Goal: Task Accomplishment & Management: Use online tool/utility

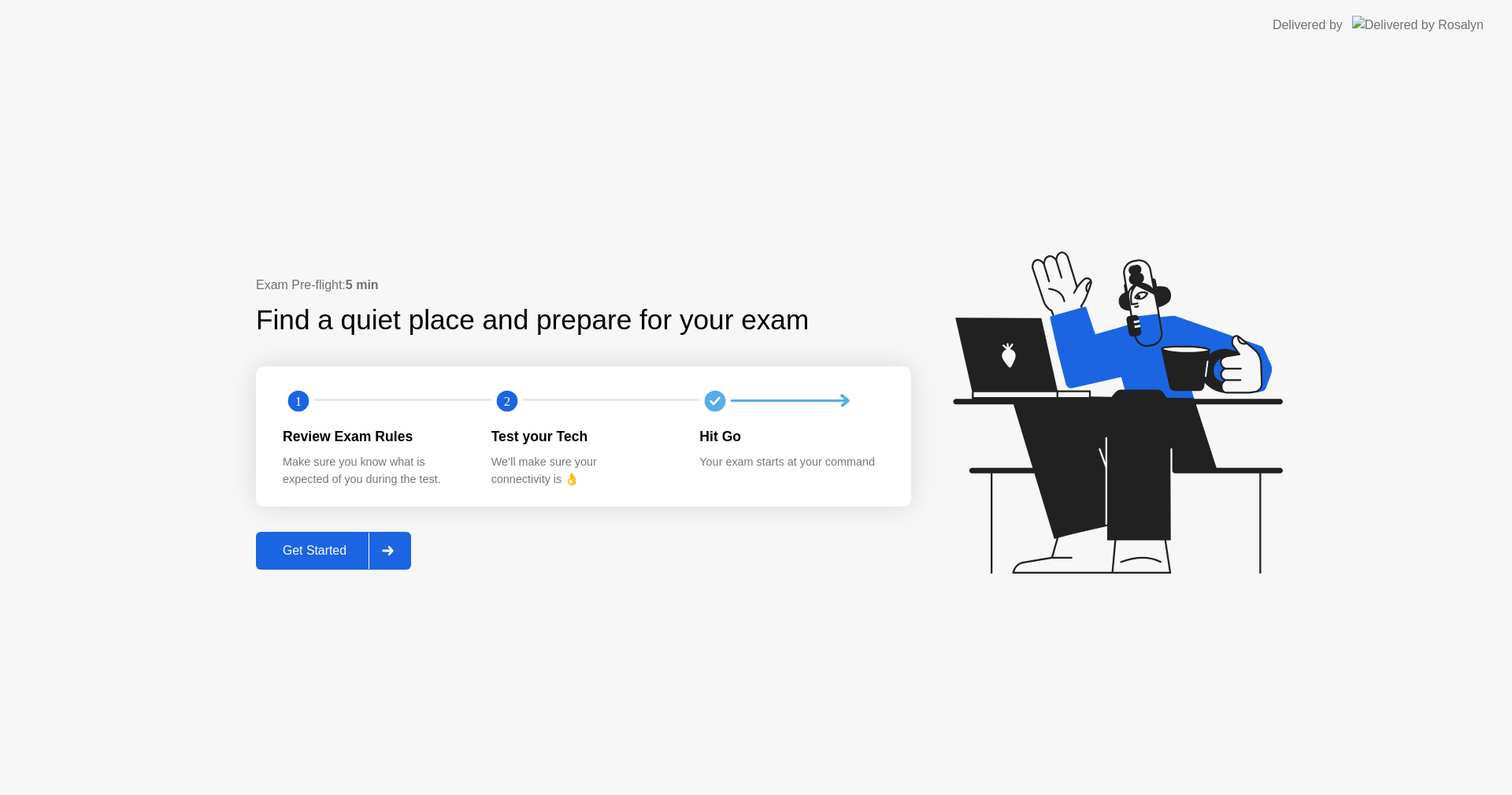
click at [331, 558] on div "Get Started" at bounding box center [315, 550] width 108 height 14
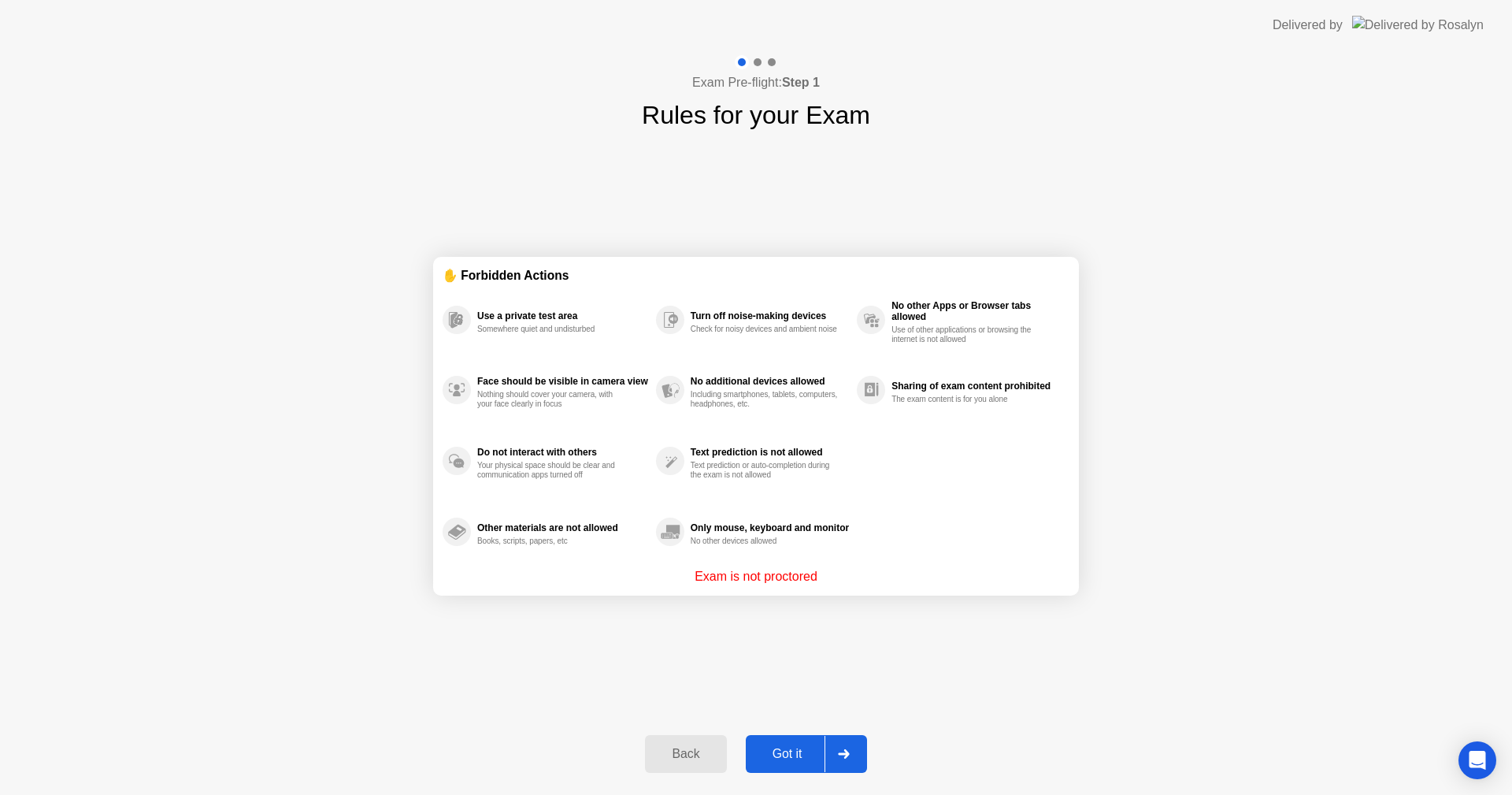
click at [788, 761] on div "Got it" at bounding box center [788, 753] width 74 height 14
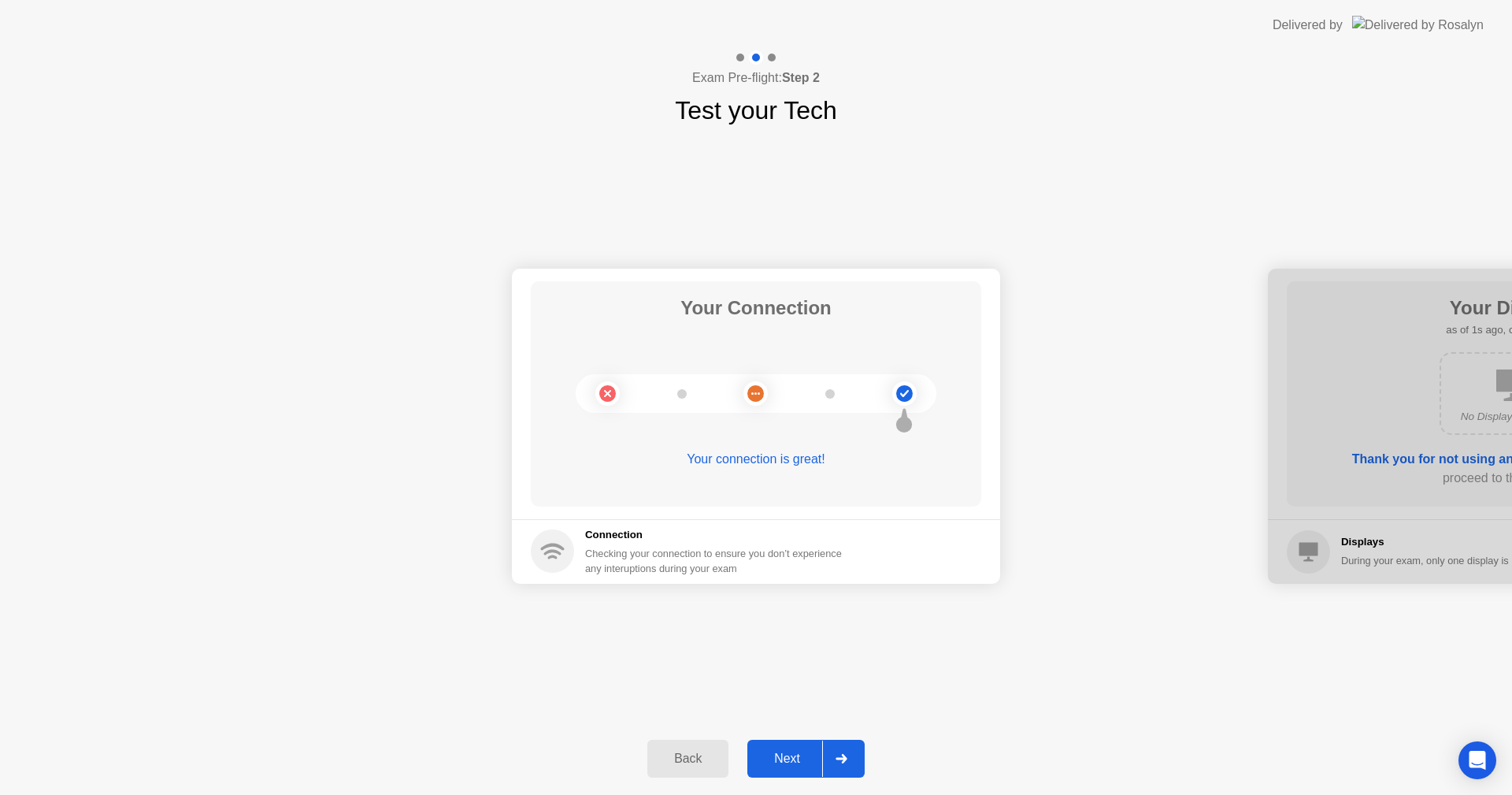
click at [787, 765] on div "Next" at bounding box center [787, 758] width 70 height 14
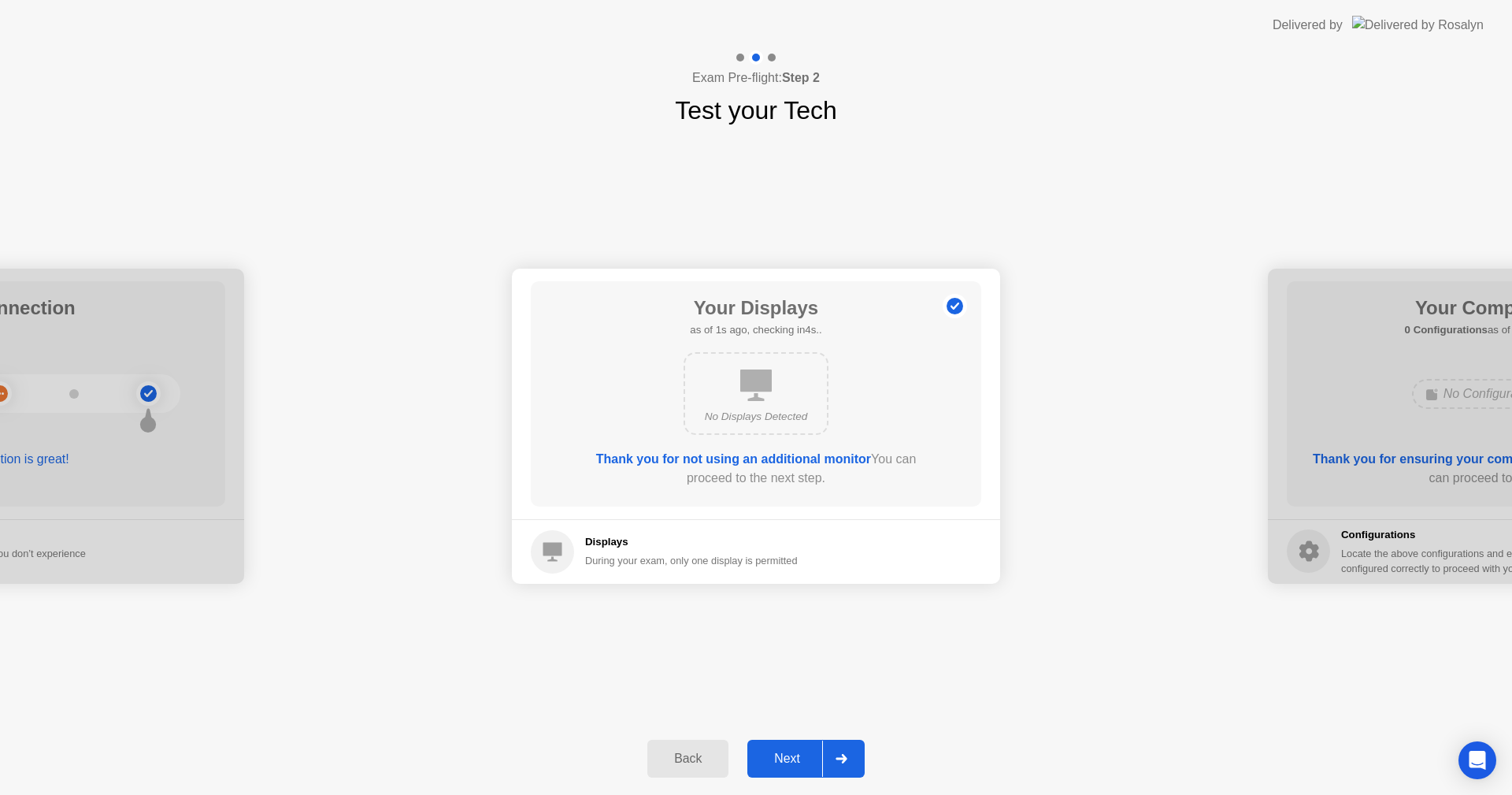
click at [787, 765] on div "Next" at bounding box center [787, 758] width 70 height 14
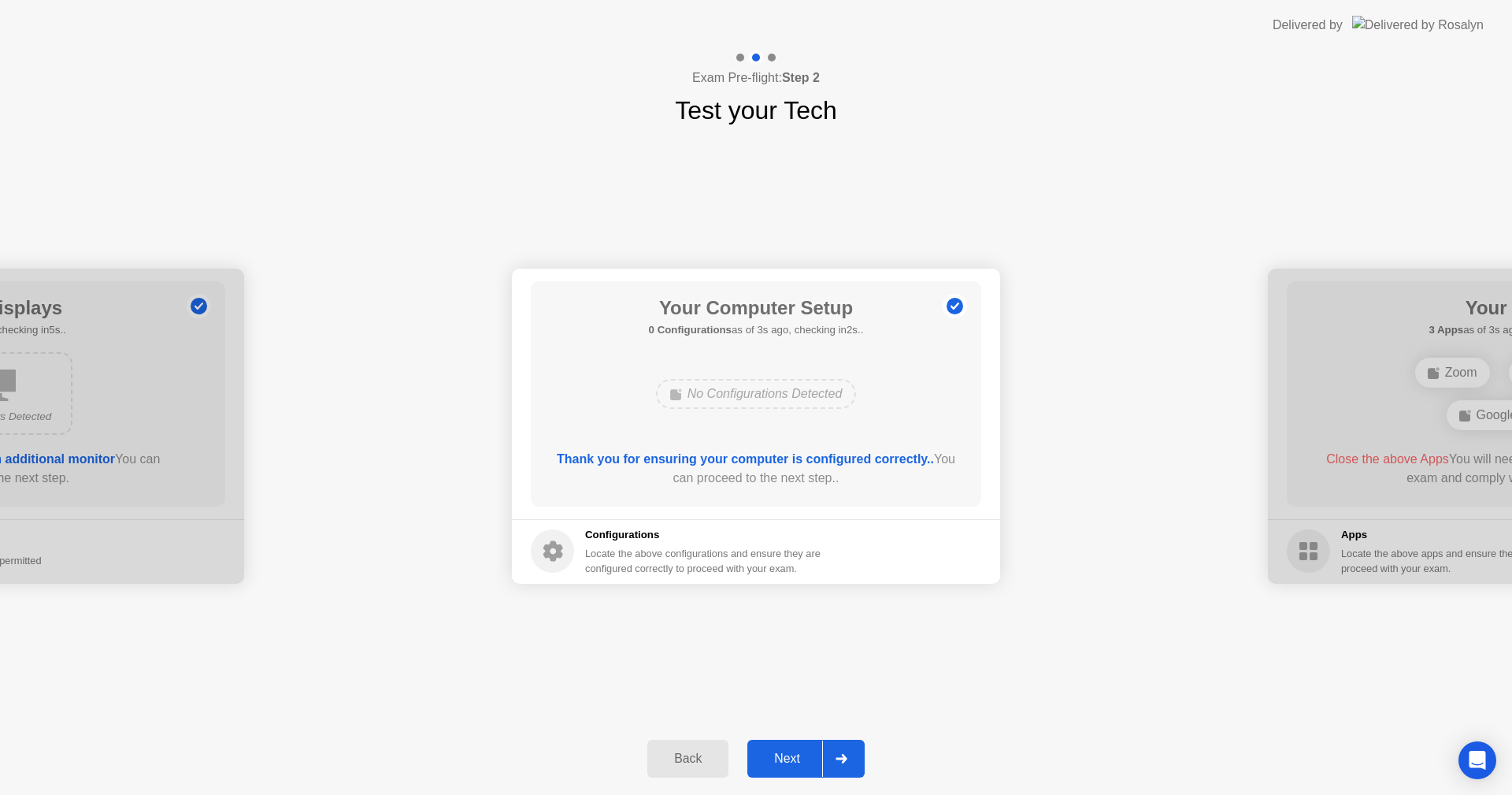
click at [787, 765] on div "Next" at bounding box center [787, 758] width 70 height 14
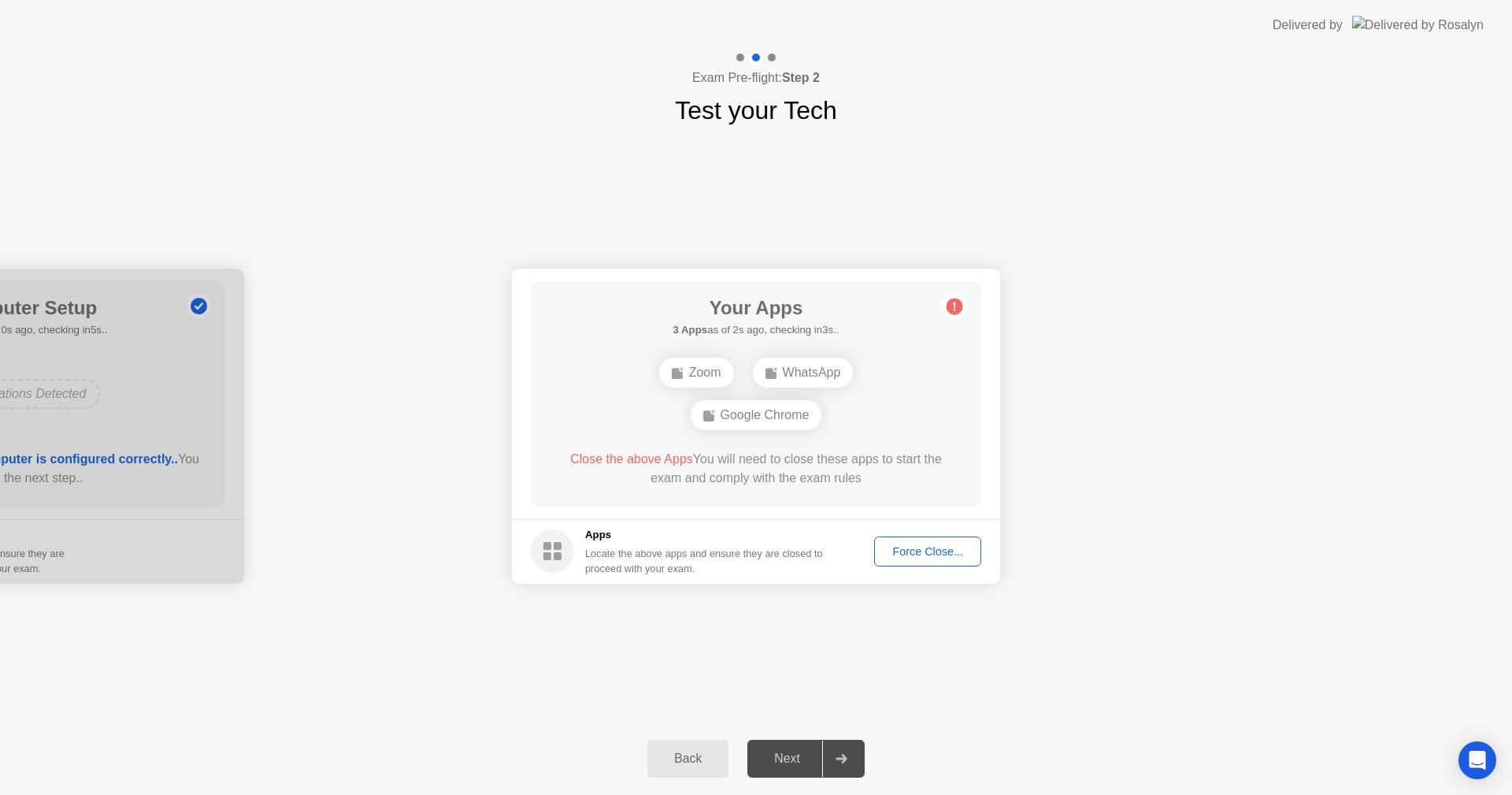
click at [914, 557] on div "Force Close..." at bounding box center [927, 551] width 96 height 12
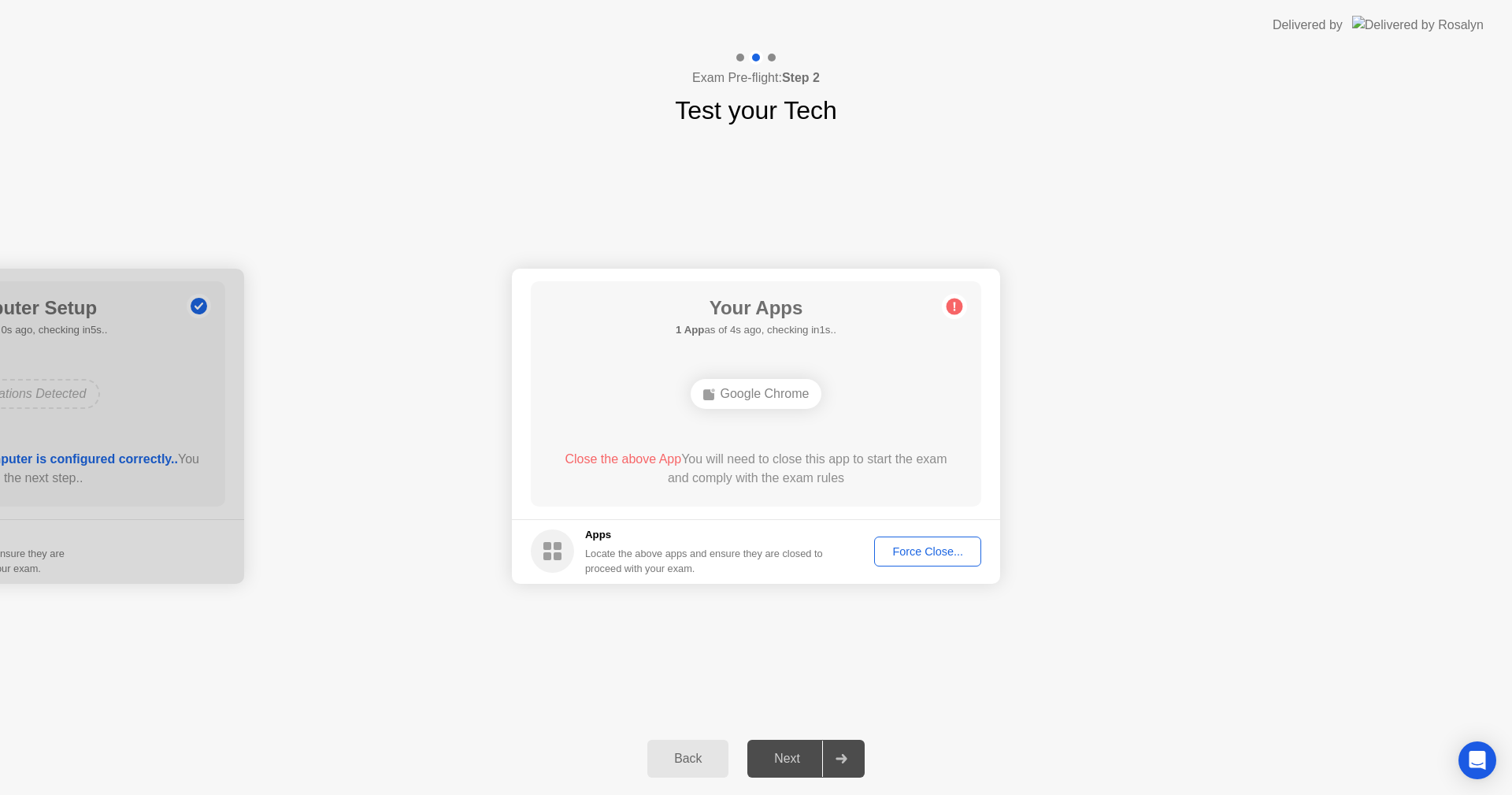
click at [896, 561] on button "Force Close..." at bounding box center [928, 551] width 107 height 30
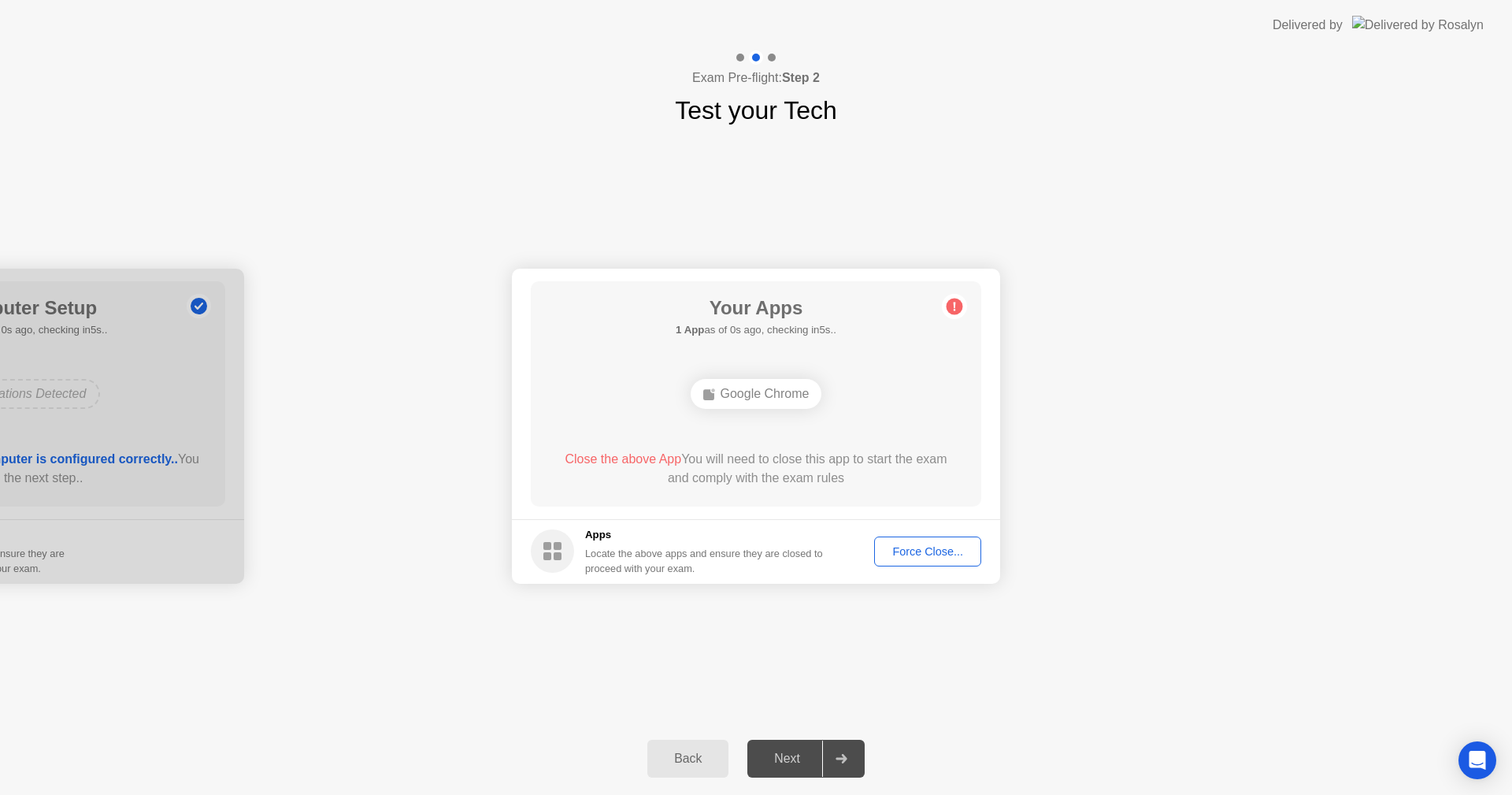
click at [812, 651] on div "Your Connection Your connection is great! Connection Checking your connection t…" at bounding box center [756, 425] width 1512 height 593
click at [954, 665] on div "Your Connection Your connection is great! Connection Checking your connection t…" at bounding box center [756, 425] width 1512 height 593
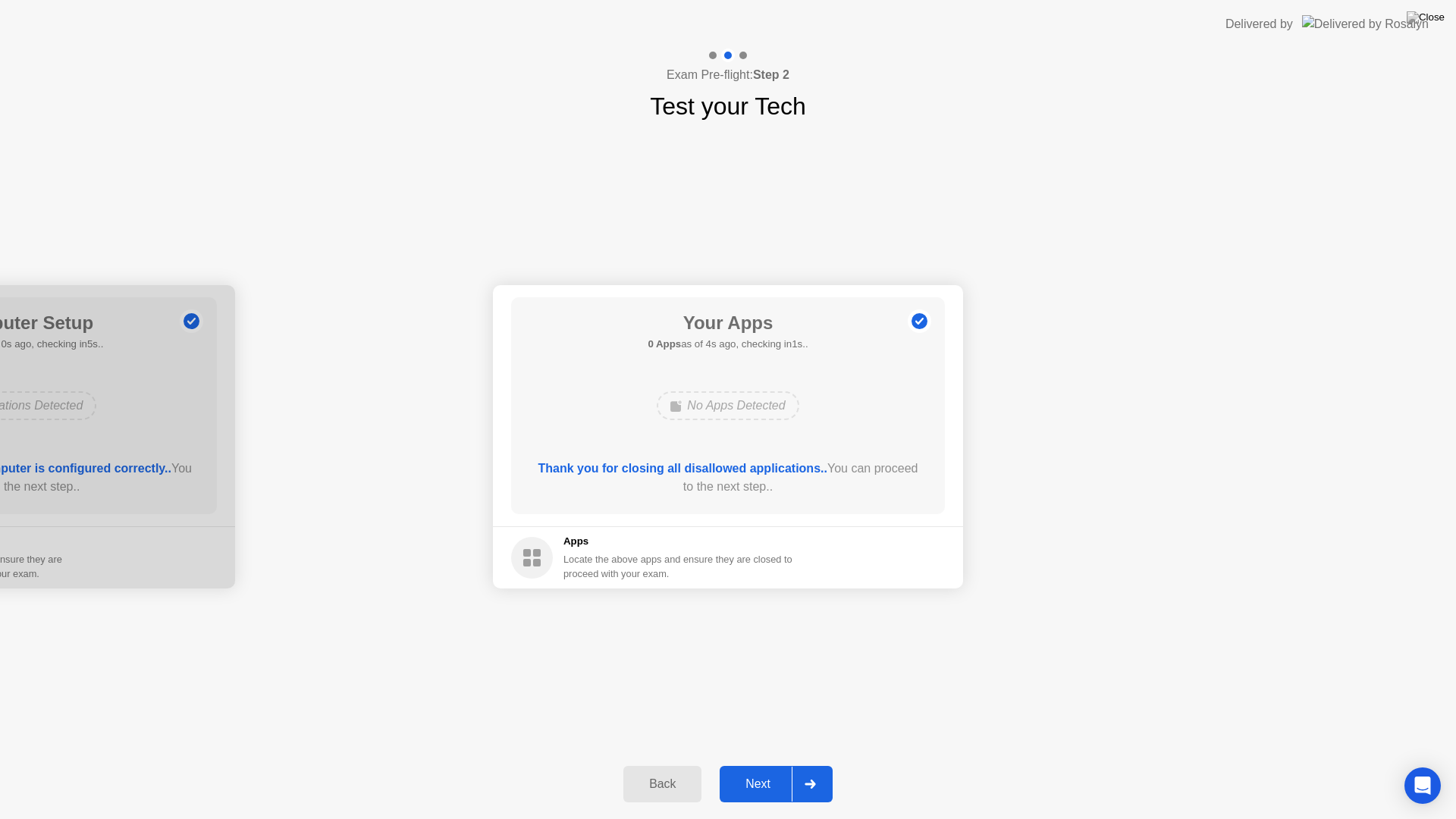
click at [771, 765] on div "Next" at bounding box center [758, 783] width 67 height 13
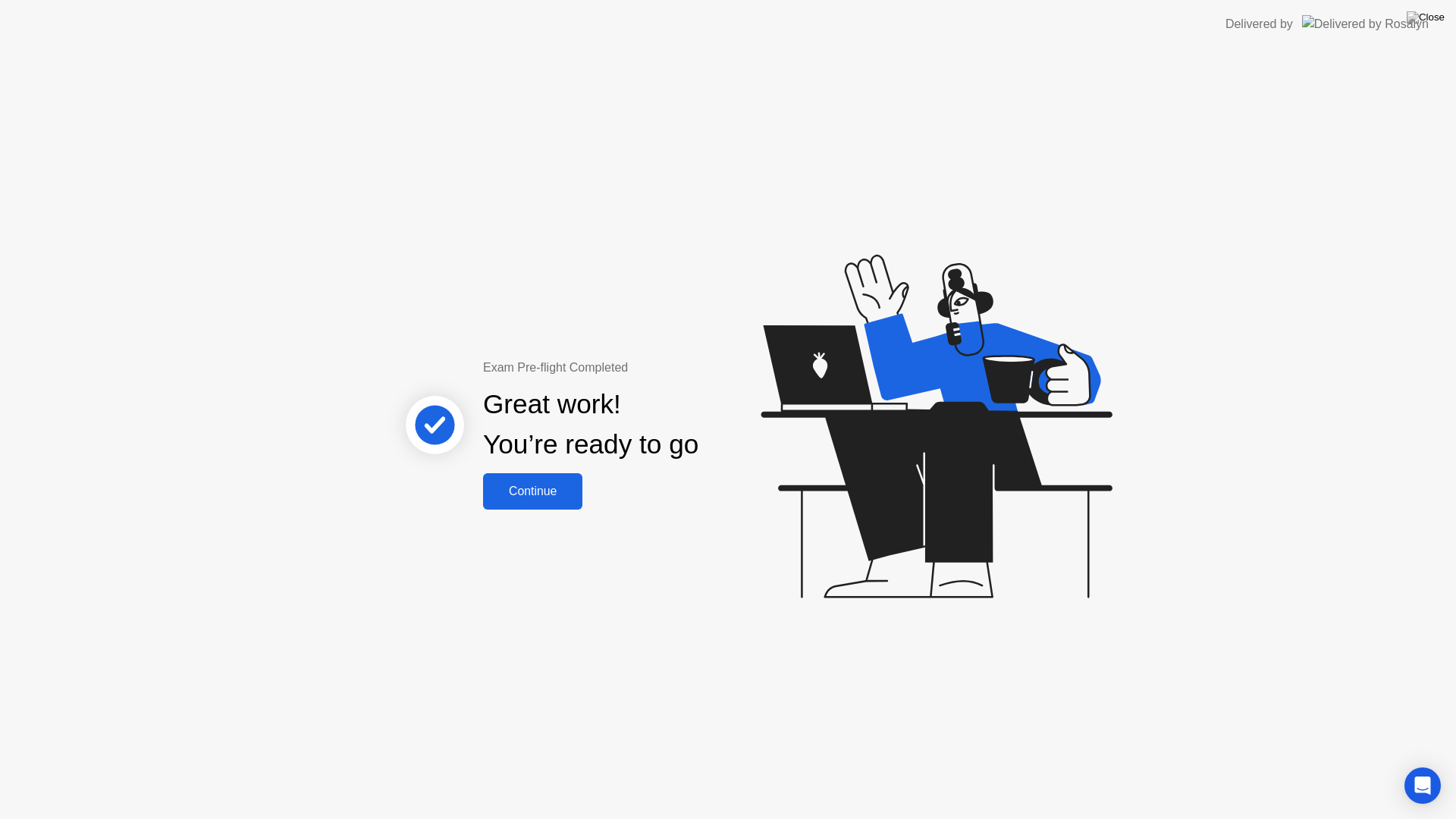
click at [551, 497] on div "Continue" at bounding box center [532, 491] width 90 height 13
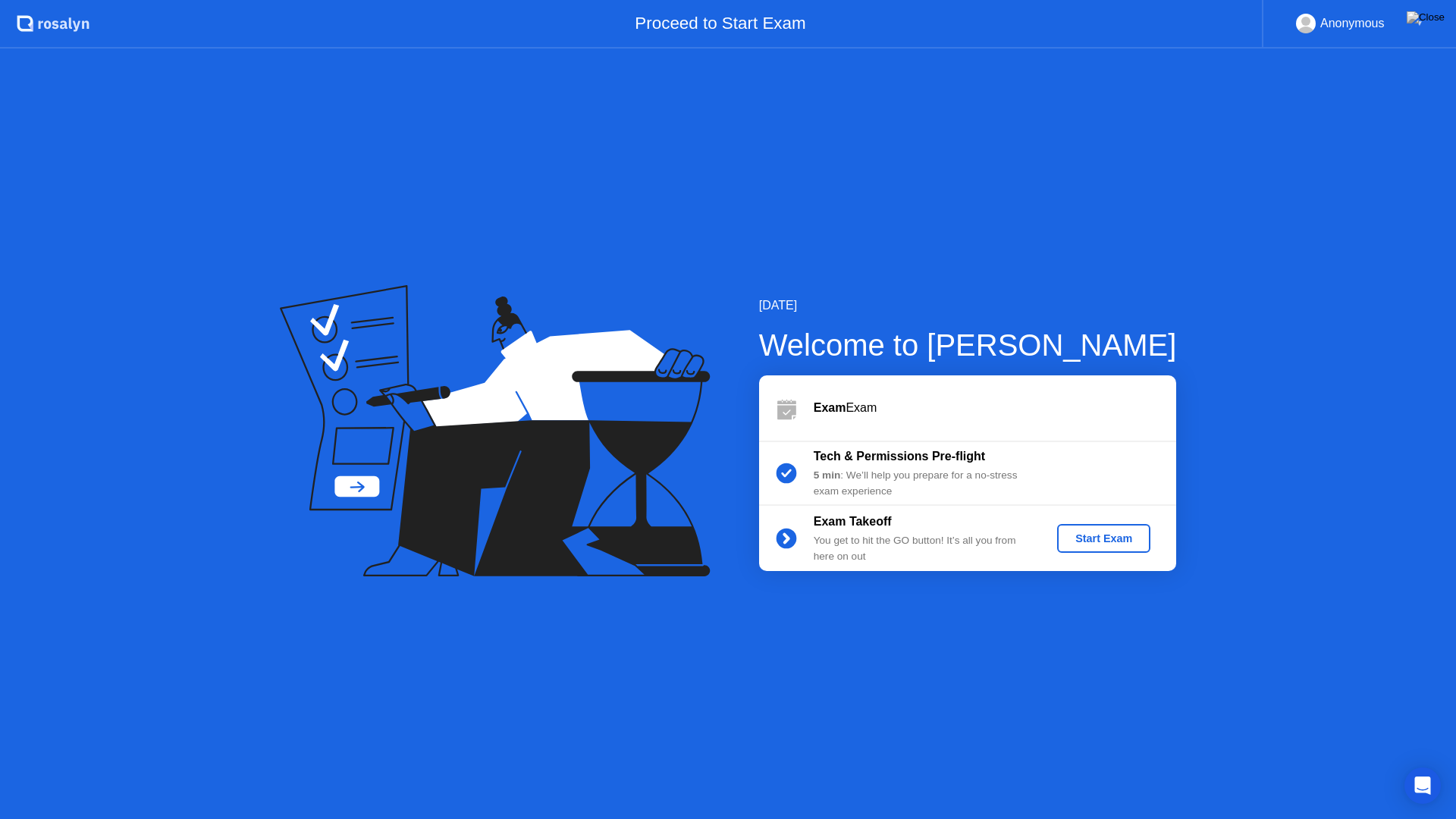
click at [1072, 538] on div "Start Exam" at bounding box center [1104, 538] width 81 height 12
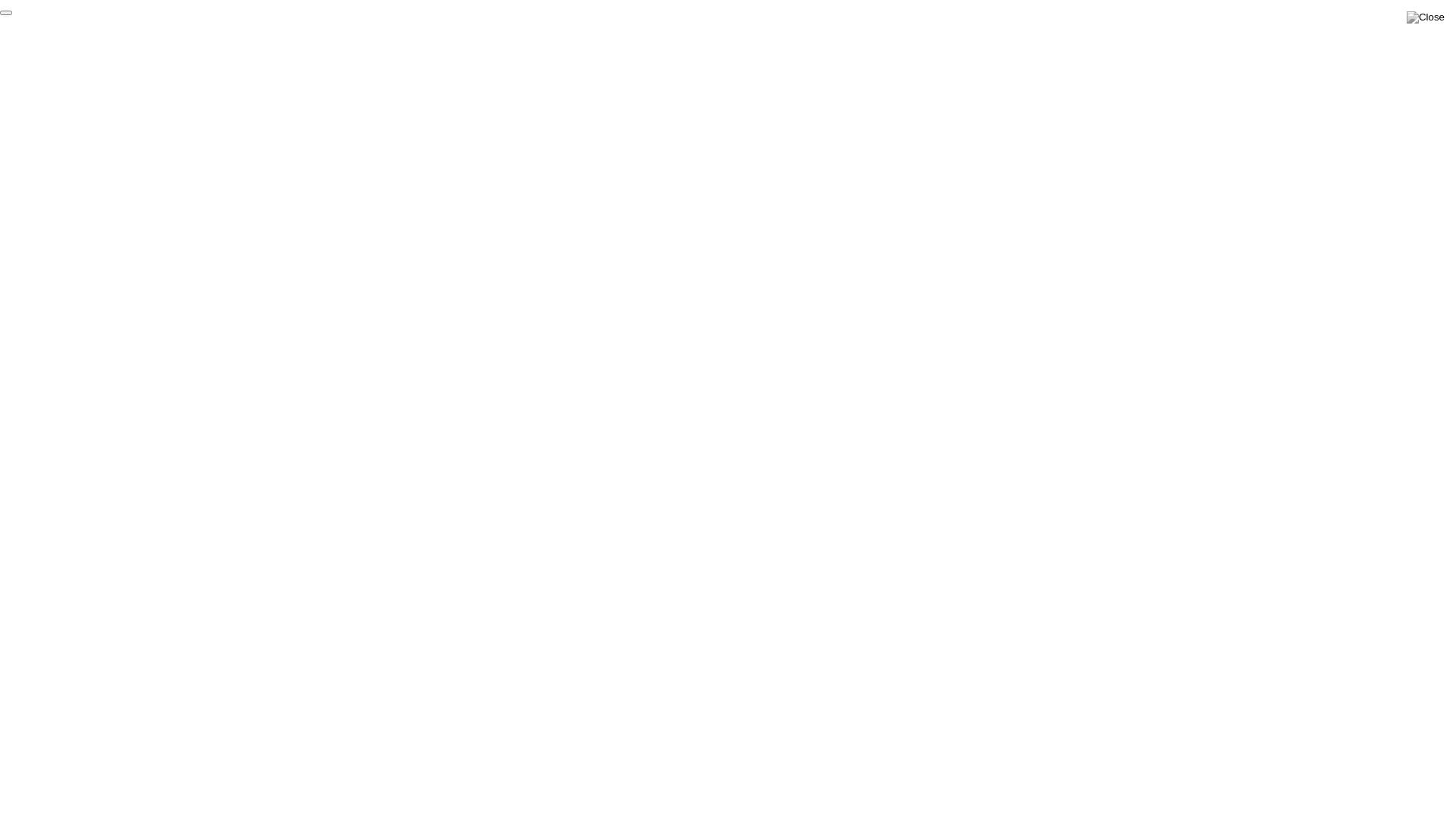
click div "End Proctoring Session"
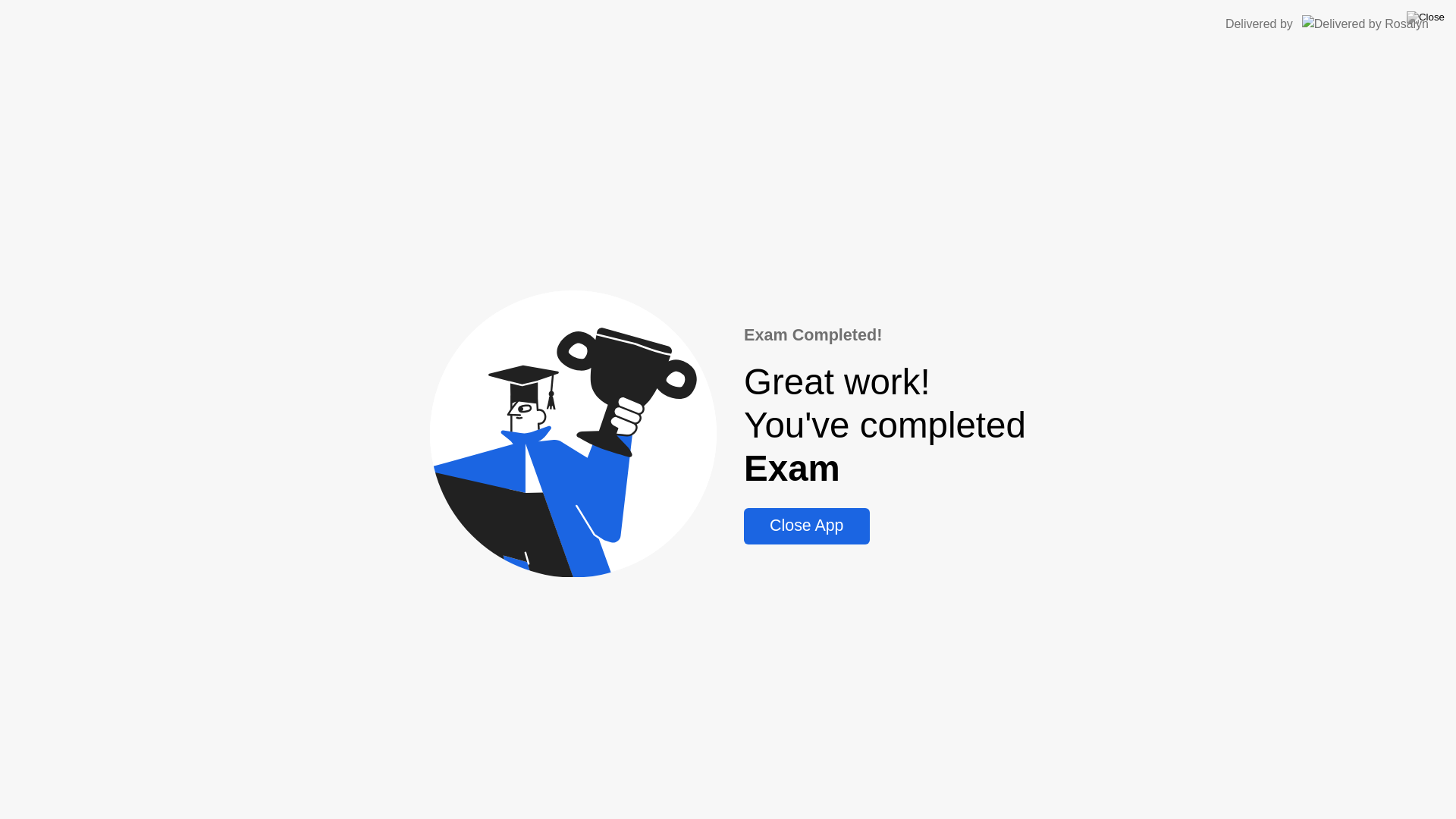
click at [828, 532] on div "Close App" at bounding box center [807, 526] width 116 height 19
